Goal: Navigation & Orientation: Find specific page/section

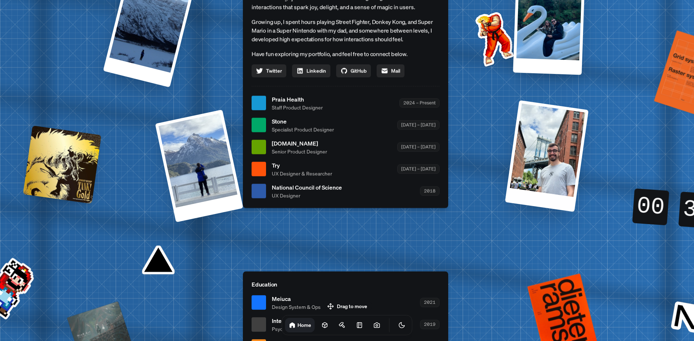
drag, startPoint x: 499, startPoint y: 138, endPoint x: 559, endPoint y: 134, distance: 60.5
click at [559, 134] on div at bounding box center [546, 156] width 83 height 112
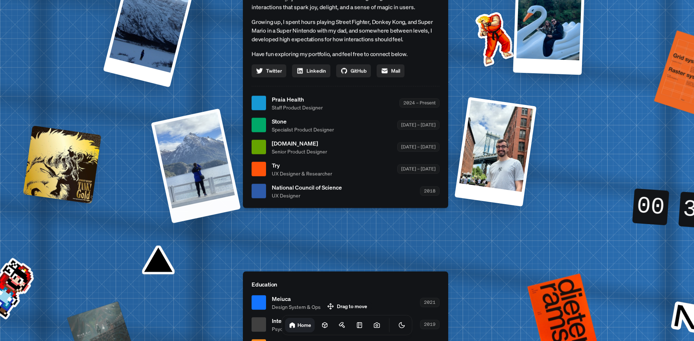
drag, startPoint x: 183, startPoint y: 164, endPoint x: 87, endPoint y: 161, distance: 96.1
click at [87, 161] on div "[PERSON_NAME] AS [PERSON_NAME] Design Engineer Welcome to my space on the inter…" at bounding box center [346, 103] width 1081 height 947
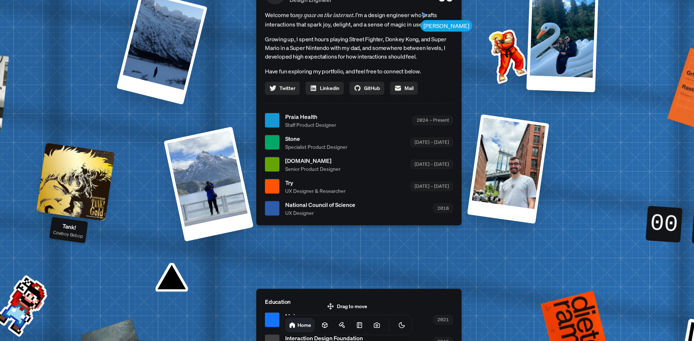
drag, startPoint x: 92, startPoint y: 175, endPoint x: 102, endPoint y: 191, distance: 19.6
click at [102, 191] on div at bounding box center [75, 182] width 78 height 78
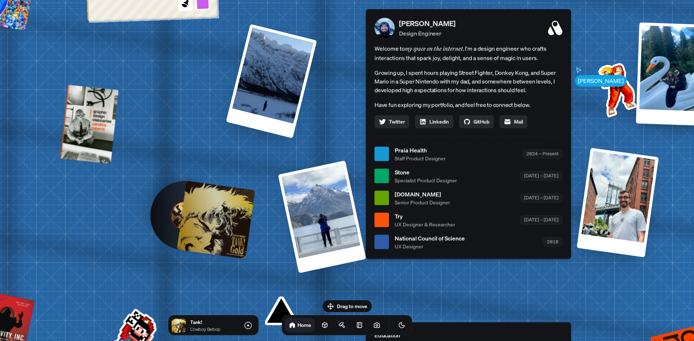
drag, startPoint x: 94, startPoint y: 128, endPoint x: 255, endPoint y: 155, distance: 163.8
click at [255, 155] on div "[PERSON_NAME] [PERSON_NAME] Design Engineer Welcome to my space on the internet…" at bounding box center [469, 154] width 1081 height 947
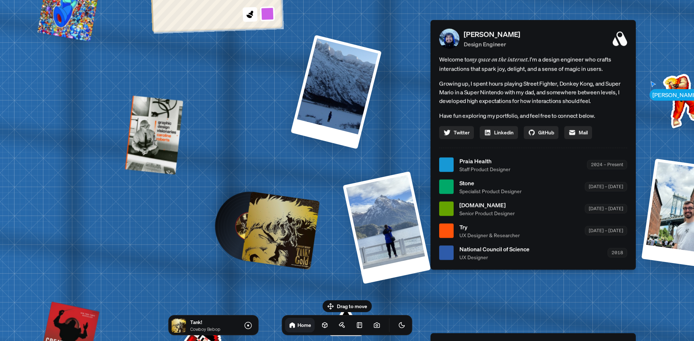
drag, startPoint x: 226, startPoint y: 147, endPoint x: 269, endPoint y: 125, distance: 48.5
click at [269, 126] on div "[PERSON_NAME] [PERSON_NAME] Design Engineer Welcome to my space on the internet…" at bounding box center [534, 165] width 1081 height 947
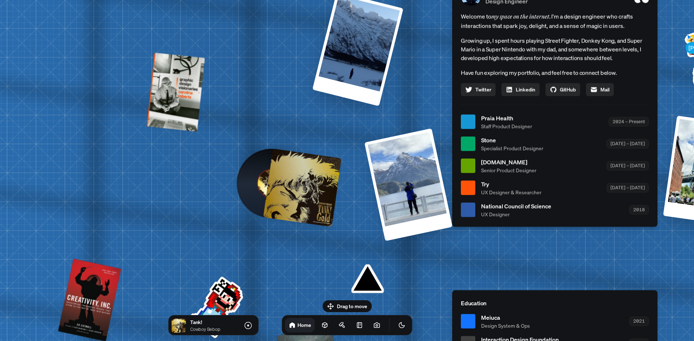
drag, startPoint x: 316, startPoint y: 156, endPoint x: 109, endPoint y: 89, distance: 218.1
click at [263, 148] on div at bounding box center [302, 187] width 78 height 78
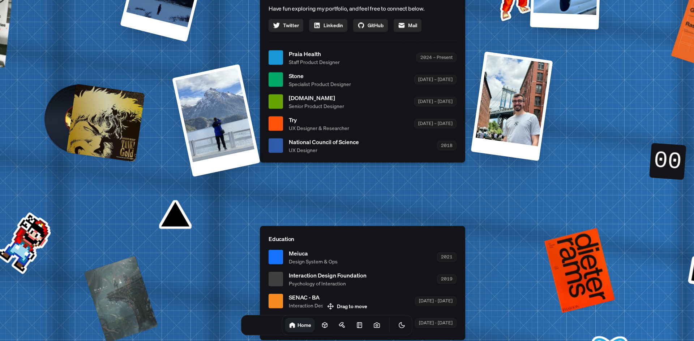
drag, startPoint x: 273, startPoint y: 153, endPoint x: 137, endPoint y: 109, distance: 143.1
click at [268, 138] on li "National Council of Science UX Designer 2018" at bounding box center [362, 146] width 188 height 16
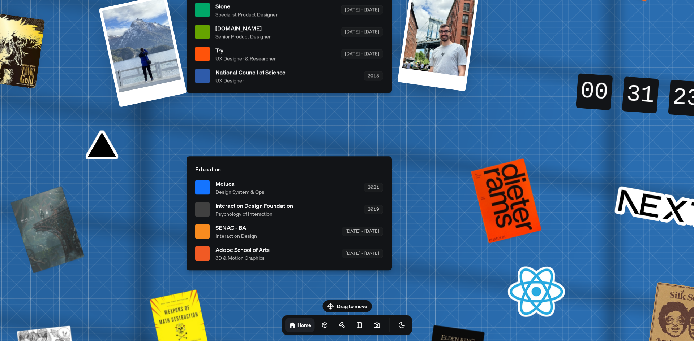
drag, startPoint x: 212, startPoint y: 130, endPoint x: 277, endPoint y: 97, distance: 73.7
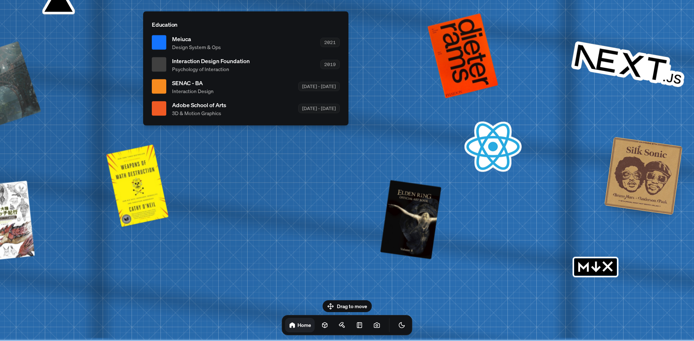
drag, startPoint x: 416, startPoint y: 177, endPoint x: 342, endPoint y: 173, distance: 74.2
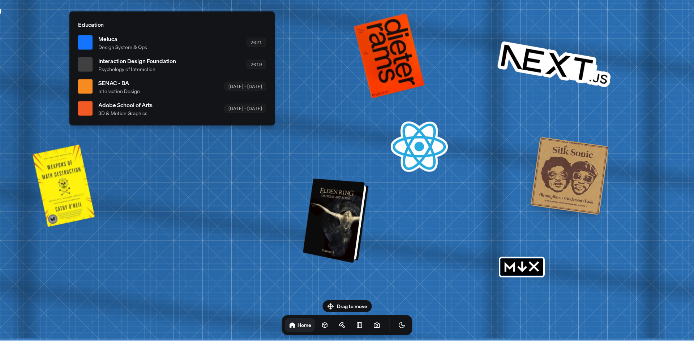
click at [343, 207] on div at bounding box center [337, 220] width 60 height 81
click at [332, 241] on div at bounding box center [337, 220] width 60 height 81
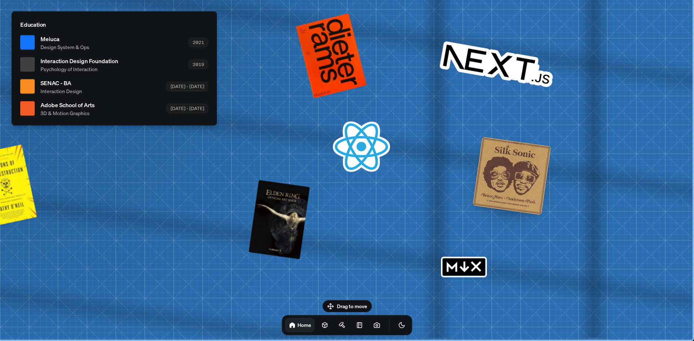
drag, startPoint x: 338, startPoint y: 238, endPoint x: 244, endPoint y: 210, distance: 97.7
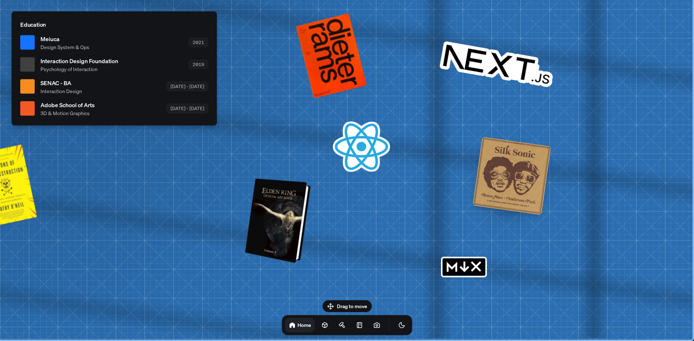
drag, startPoint x: 298, startPoint y: 217, endPoint x: 264, endPoint y: 212, distance: 34.2
click at [264, 212] on div at bounding box center [279, 220] width 60 height 81
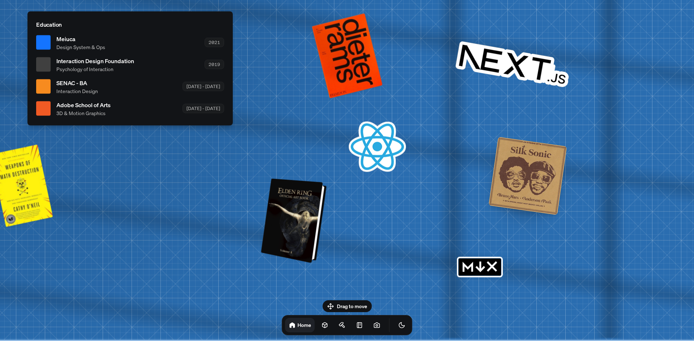
drag, startPoint x: 287, startPoint y: 215, endPoint x: 304, endPoint y: 199, distance: 24.0
click at [304, 199] on div at bounding box center [295, 220] width 60 height 81
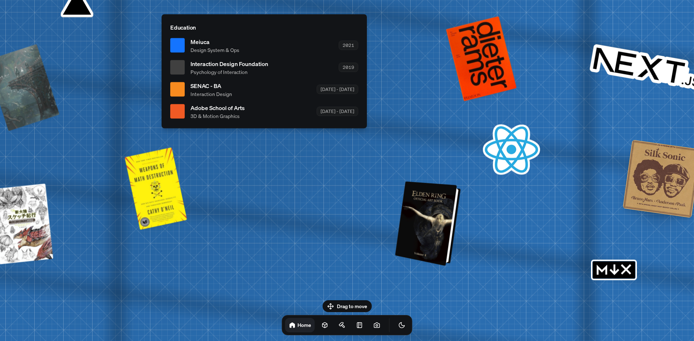
drag, startPoint x: 287, startPoint y: 208, endPoint x: 434, endPoint y: 282, distance: 164.7
click at [432, 264] on div at bounding box center [429, 223] width 60 height 81
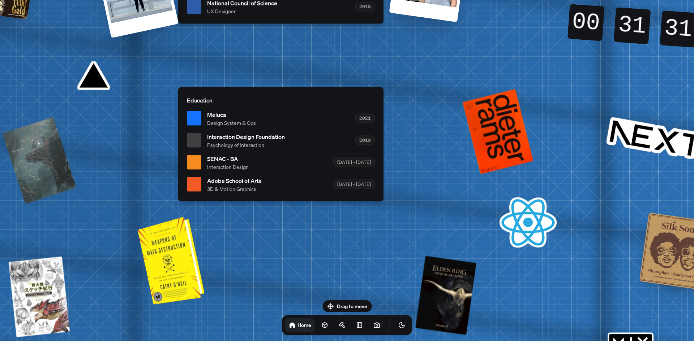
click at [182, 253] on div at bounding box center [172, 260] width 61 height 84
